Goal: Task Accomplishment & Management: Use online tool/utility

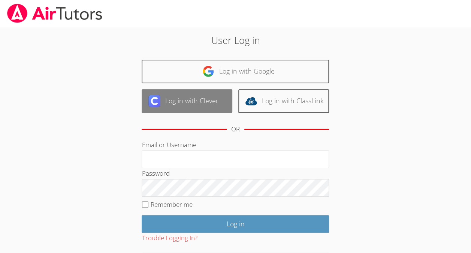
click at [156, 112] on link "Log in with Clever" at bounding box center [187, 101] width 91 height 24
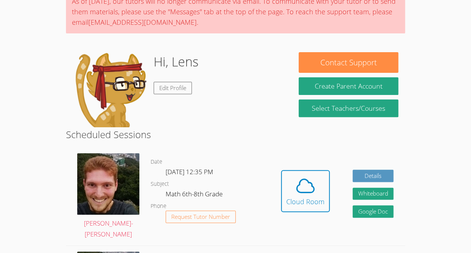
scroll to position [70, 0]
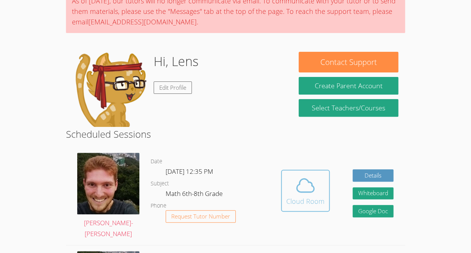
click at [318, 178] on span at bounding box center [305, 185] width 38 height 21
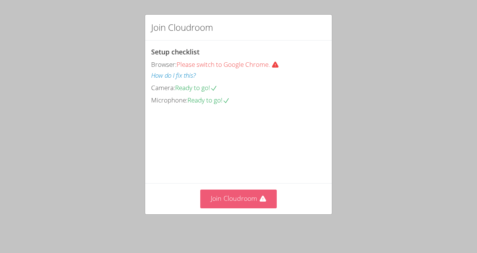
click at [254, 208] on button "Join Cloudroom" at bounding box center [238, 198] width 77 height 18
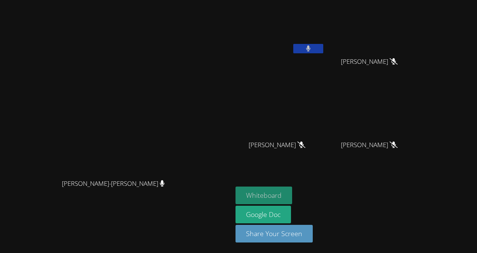
click at [292, 196] on button "Whiteboard" at bounding box center [263, 195] width 57 height 18
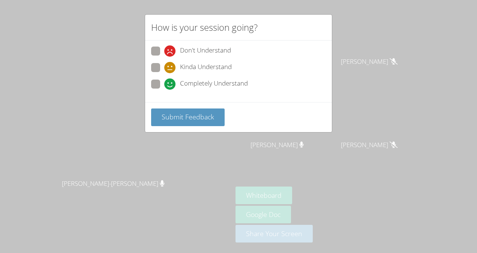
click at [164, 90] on span at bounding box center [164, 90] width 0 height 0
click at [164, 86] on input "Completely Understand" at bounding box center [167, 82] width 6 height 6
radio input "true"
click at [188, 121] on button "Submit Feedback" at bounding box center [187, 117] width 73 height 18
